Goal: Browse casually: Explore the website without a specific task or goal

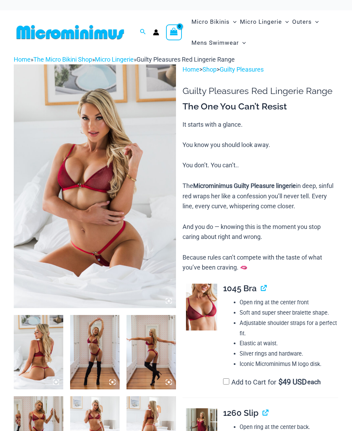
click at [57, 160] on img at bounding box center [95, 186] width 162 height 244
click at [49, 315] on img at bounding box center [39, 352] width 50 height 74
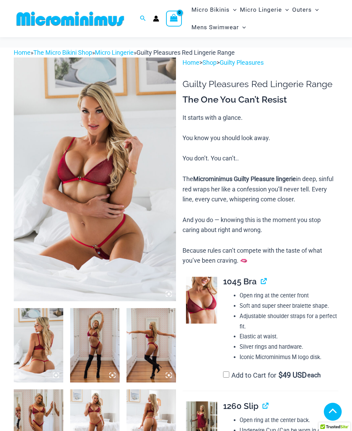
click at [42, 308] on img at bounding box center [39, 345] width 50 height 74
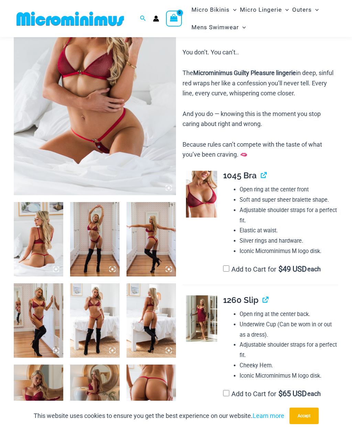
click at [107, 243] on img at bounding box center [95, 239] width 50 height 74
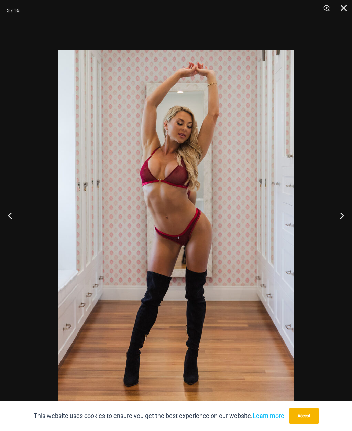
click at [19, 222] on button "Previous" at bounding box center [13, 215] width 26 height 34
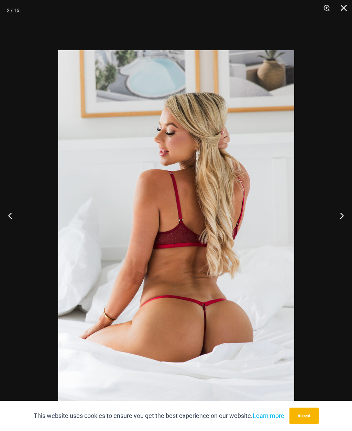
click at [341, 231] on button "Next" at bounding box center [340, 215] width 26 height 34
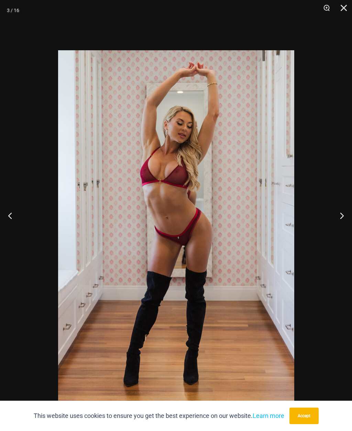
click at [341, 230] on button "Next" at bounding box center [340, 215] width 26 height 34
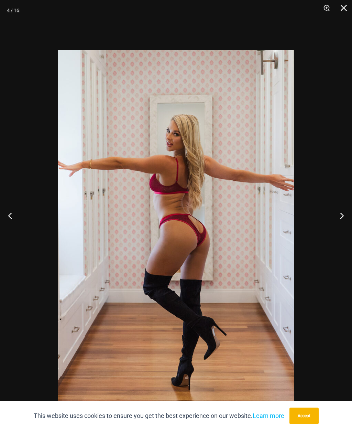
click at [341, 231] on button "Next" at bounding box center [340, 215] width 26 height 34
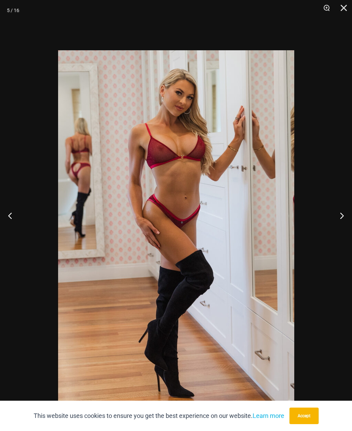
click at [341, 233] on button "Next" at bounding box center [340, 215] width 26 height 34
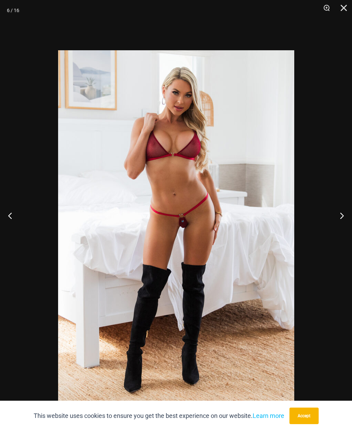
click at [340, 233] on button "Next" at bounding box center [340, 215] width 26 height 34
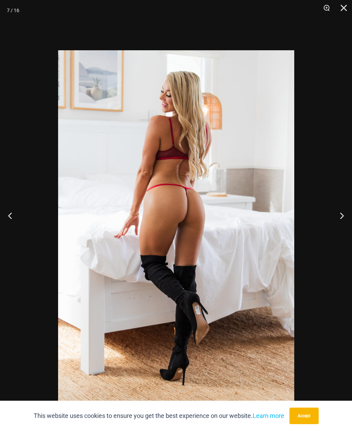
click at [341, 230] on button "Next" at bounding box center [340, 215] width 26 height 34
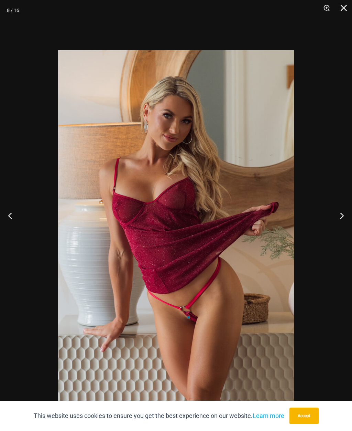
click at [339, 228] on button "Next" at bounding box center [340, 215] width 26 height 34
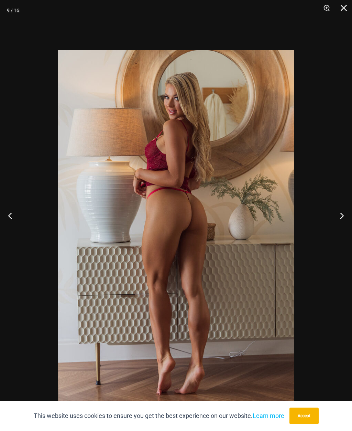
click at [342, 230] on button "Next" at bounding box center [340, 215] width 26 height 34
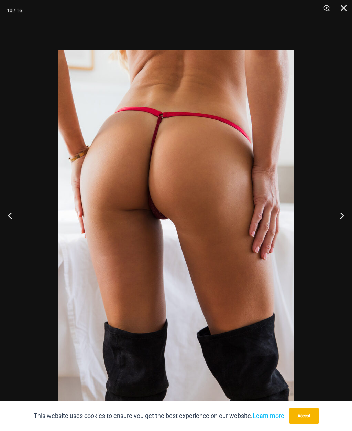
click at [338, 233] on button "Next" at bounding box center [340, 215] width 26 height 34
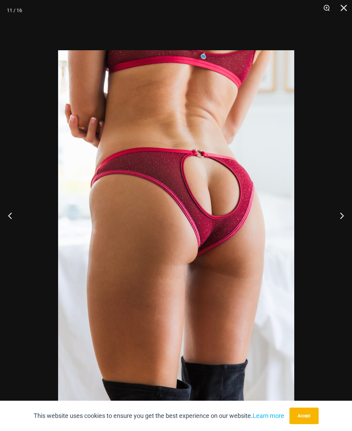
click at [342, 231] on button "Next" at bounding box center [340, 215] width 26 height 34
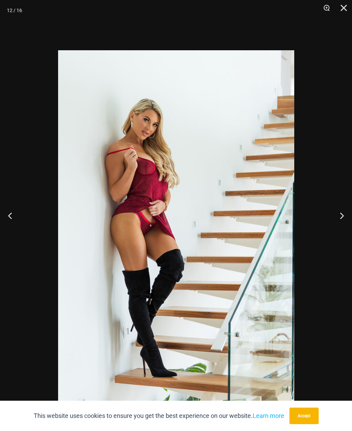
click at [345, 230] on button "Next" at bounding box center [340, 215] width 26 height 34
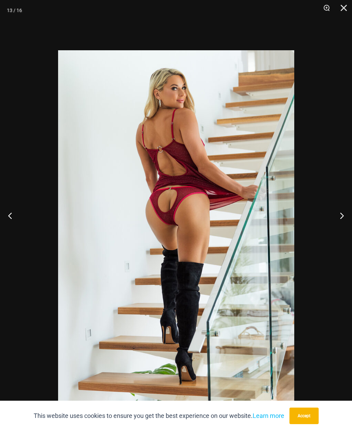
click at [344, 229] on button "Next" at bounding box center [340, 215] width 26 height 34
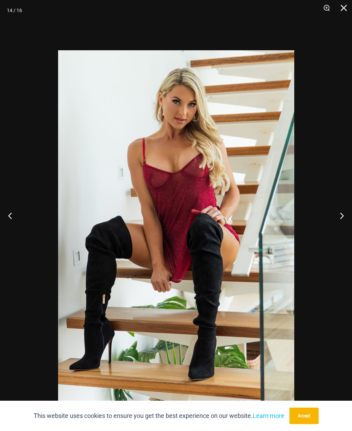
click at [345, 232] on button "Next" at bounding box center [340, 215] width 26 height 34
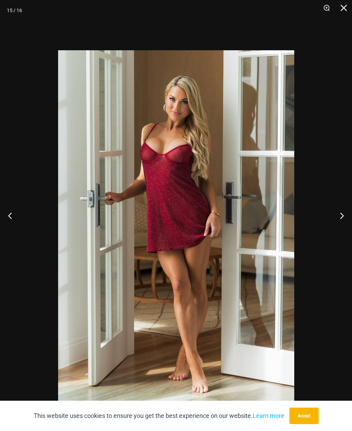
click at [343, 230] on button "Next" at bounding box center [340, 215] width 26 height 34
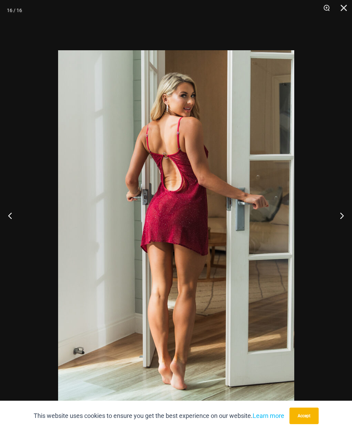
click at [344, 225] on button "Next" at bounding box center [340, 215] width 26 height 34
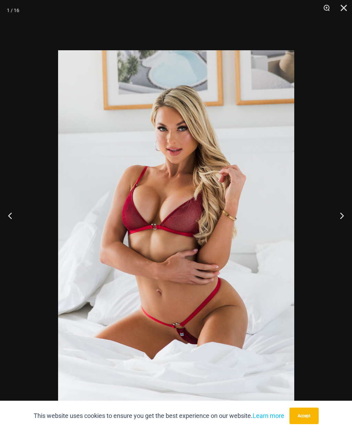
click at [341, 230] on button "Next" at bounding box center [340, 215] width 26 height 34
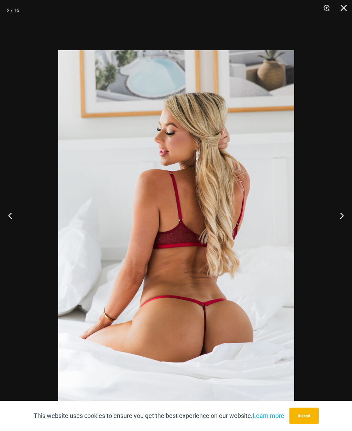
click at [341, 232] on button "Next" at bounding box center [340, 215] width 26 height 34
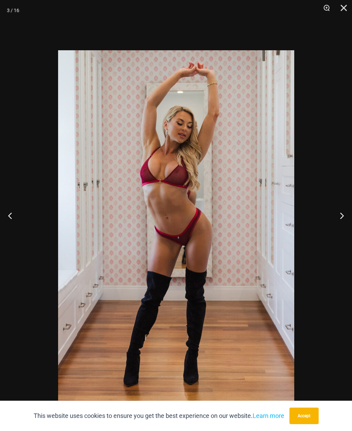
click at [343, 233] on button "Next" at bounding box center [340, 215] width 26 height 34
